Goal: Task Accomplishment & Management: Manage account settings

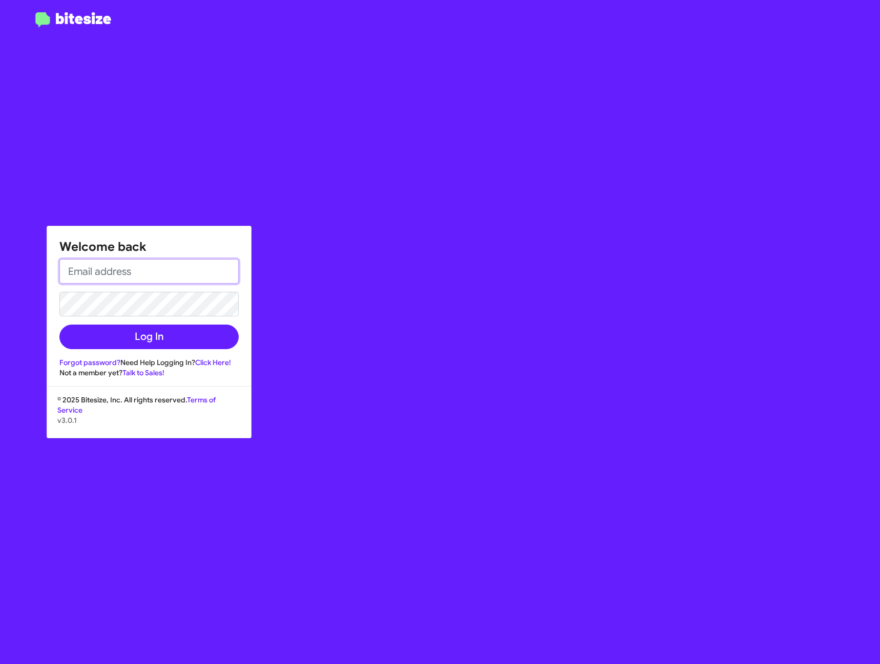
click at [152, 266] on input "email" at bounding box center [148, 271] width 179 height 25
type input "[EMAIL_ADDRESS][DOMAIN_NAME]"
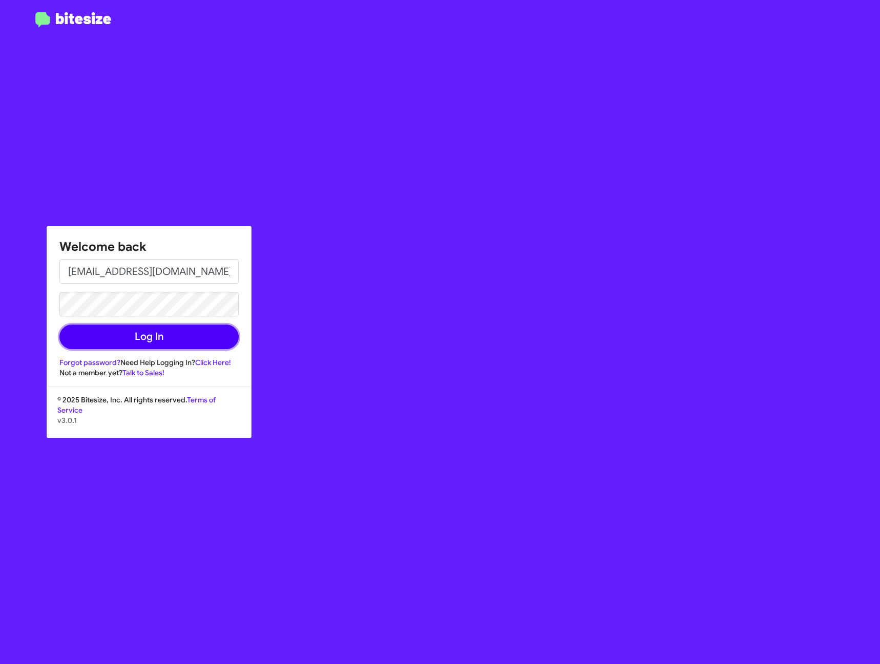
click at [124, 334] on button "Log In" at bounding box center [148, 337] width 179 height 25
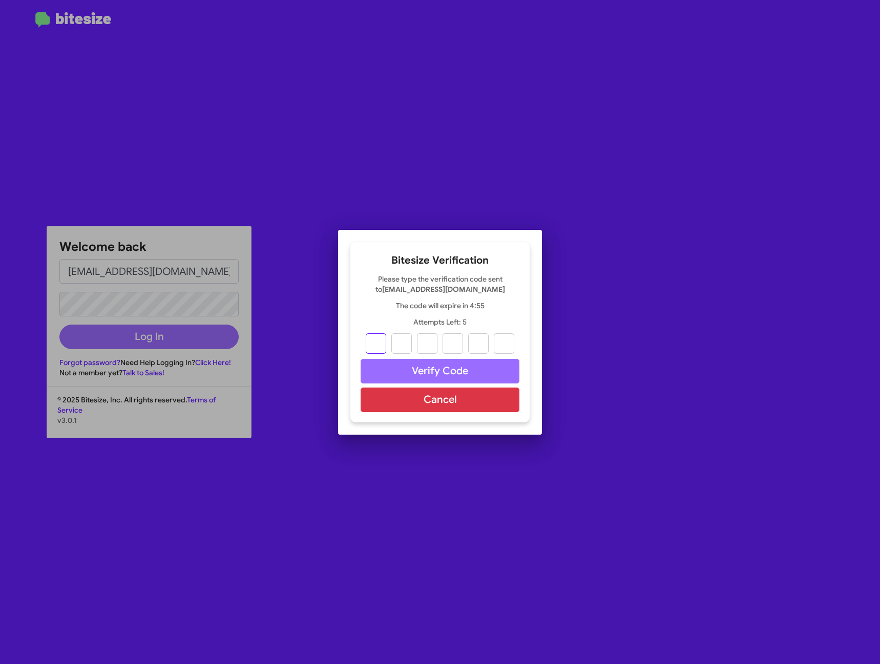
type input "2"
type input "1"
type input "7"
type input "4"
type input "6"
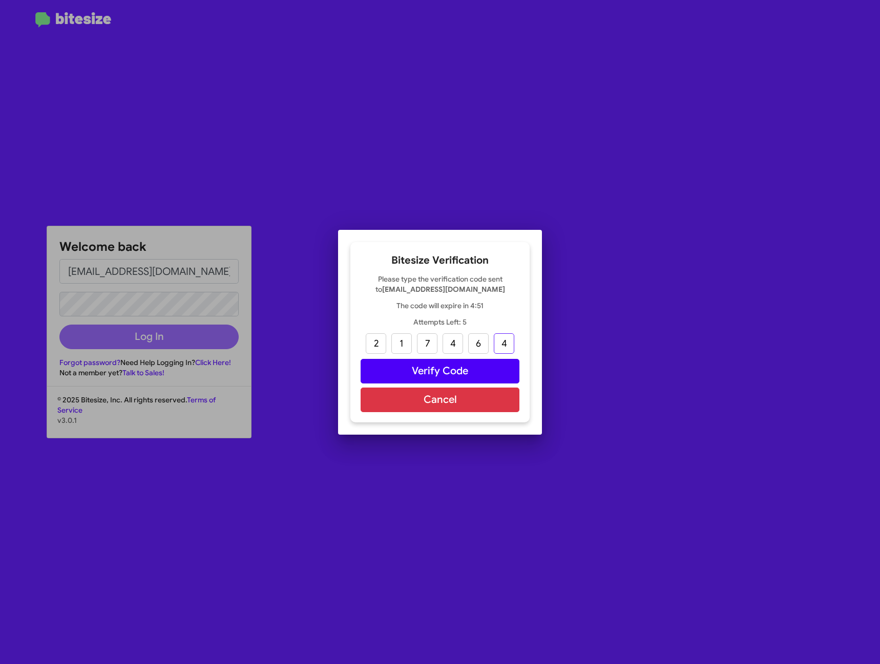
type input "4"
click at [400, 371] on button "Verify Code" at bounding box center [440, 371] width 159 height 25
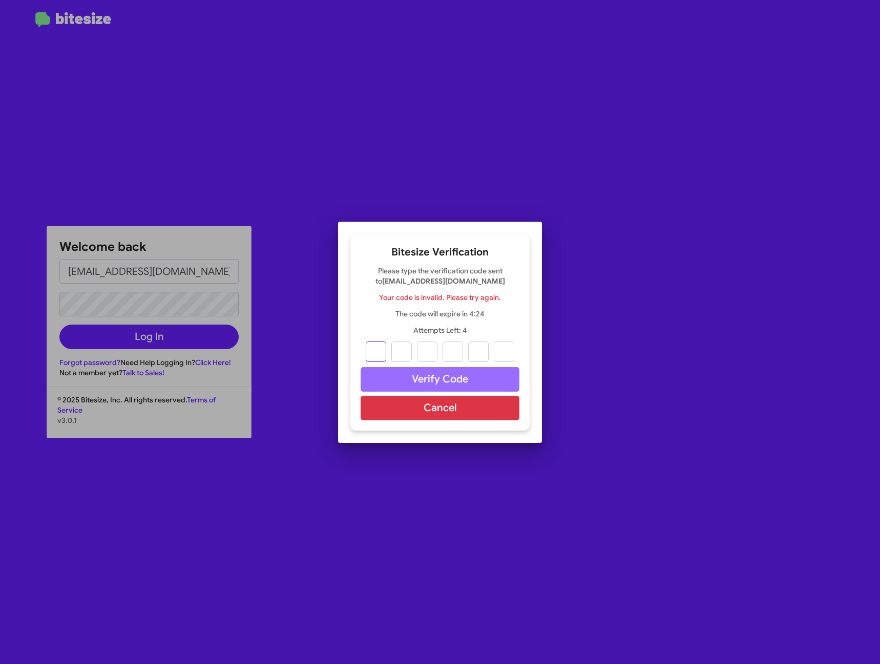
click at [372, 345] on input "text" at bounding box center [376, 352] width 20 height 20
type input "8"
type input "1"
type input "2"
type input "8"
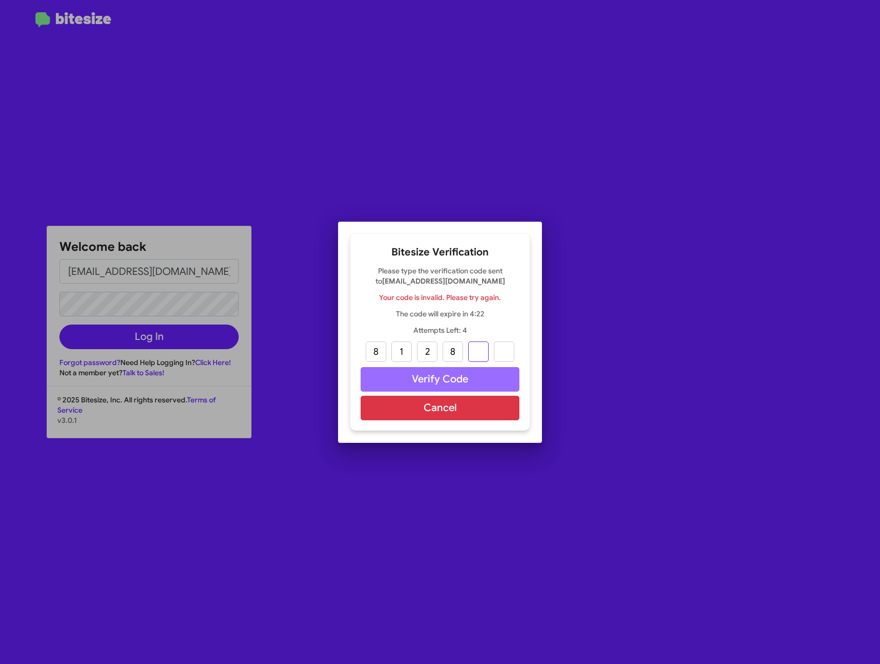
type input "9"
type input "3"
click at [410, 378] on button "Verify Code" at bounding box center [440, 379] width 159 height 25
